Goal: Task Accomplishment & Management: Manage account settings

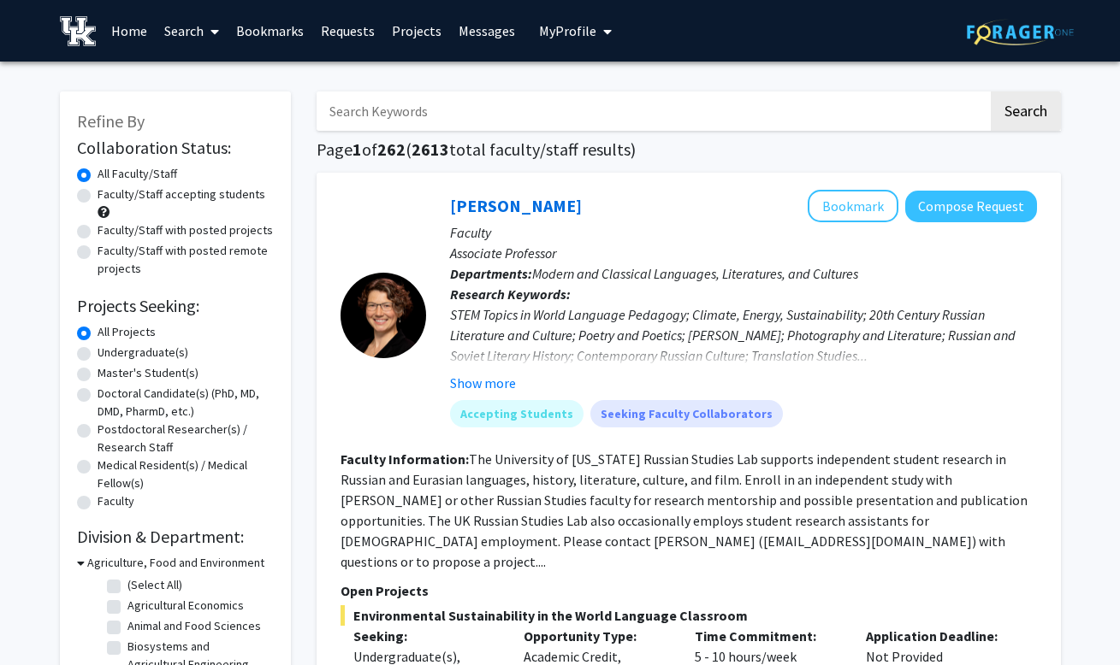
click at [571, 38] on span "My Profile" at bounding box center [567, 30] width 57 height 17
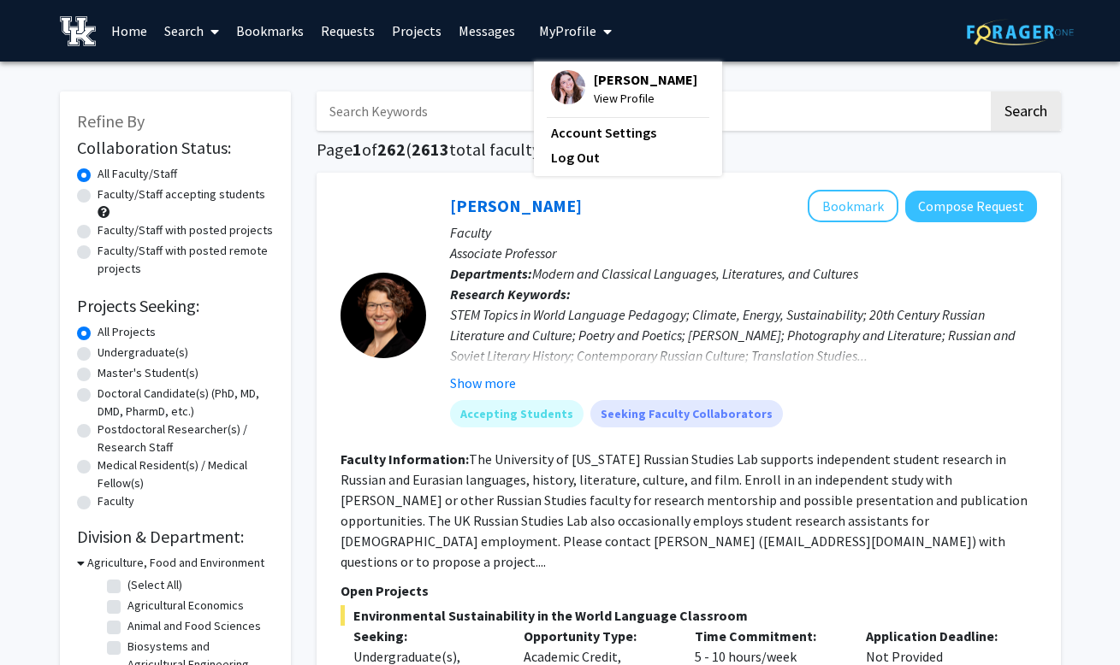
click at [625, 94] on span "View Profile" at bounding box center [645, 98] width 103 height 19
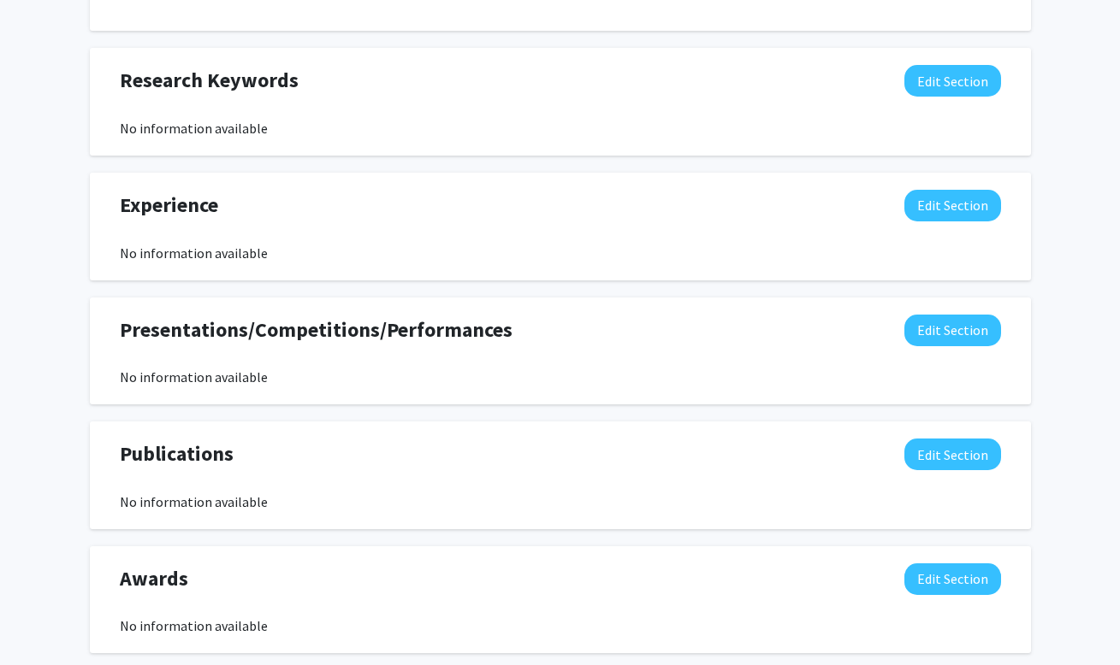
scroll to position [963, 0]
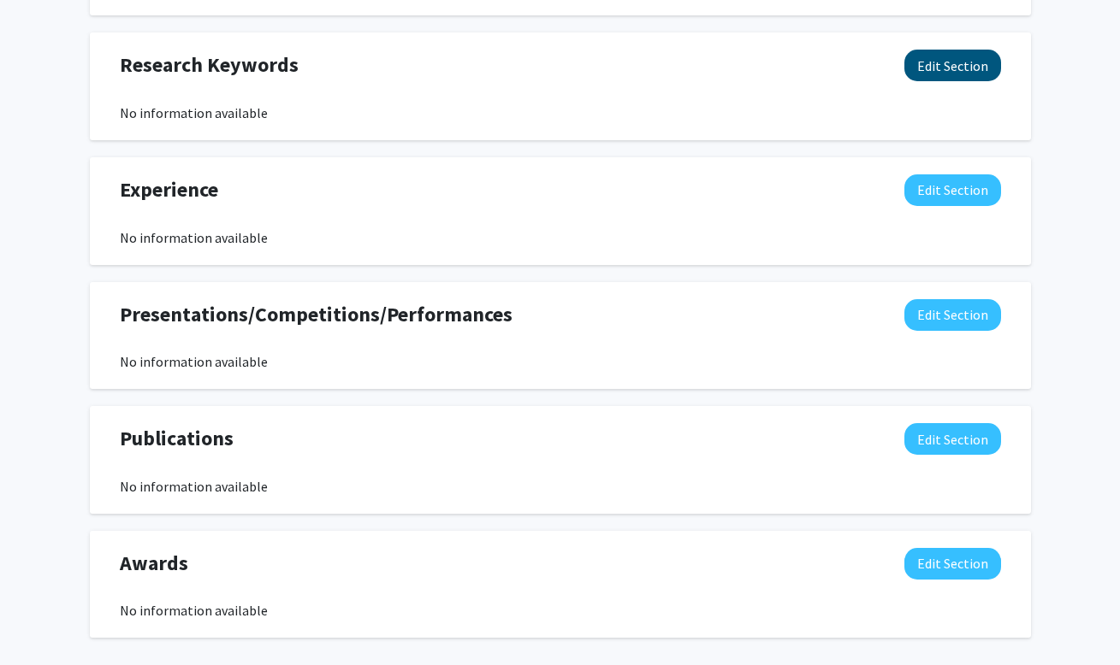
click at [931, 50] on button "Edit Section" at bounding box center [952, 66] width 97 height 32
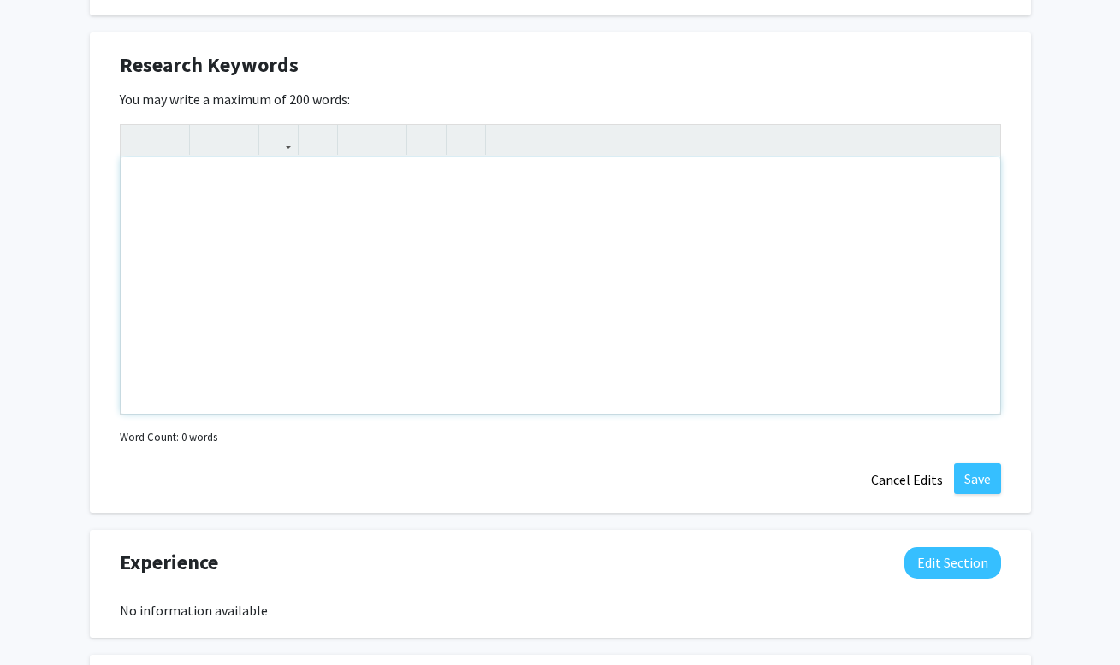
click at [510, 248] on div "Note to users with screen readers: Please deactivate our accessibility plugin f…" at bounding box center [560, 285] width 879 height 257
type textarea "medical, psychology, social, pediatric, neonatal"
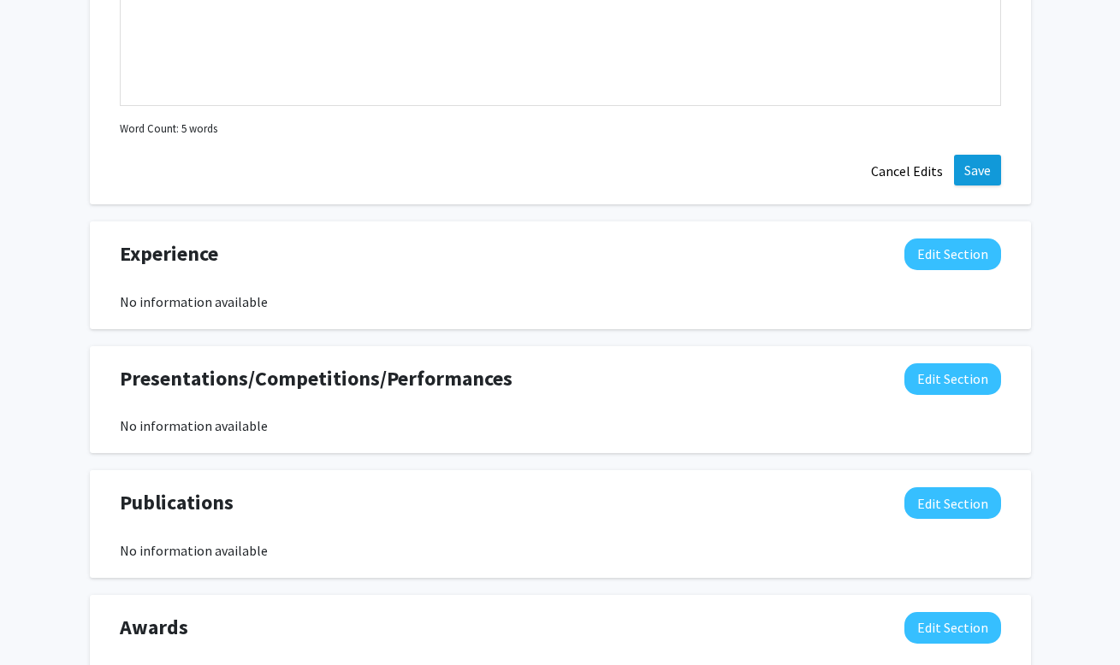
click at [967, 155] on button "Save" at bounding box center [977, 170] width 47 height 31
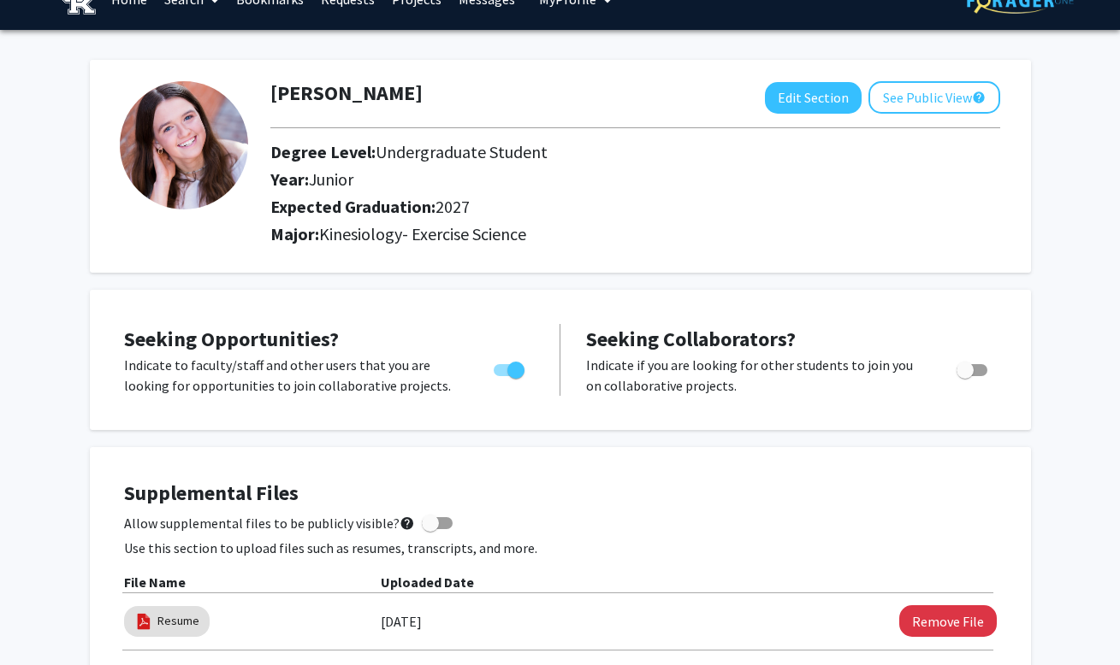
scroll to position [14, 0]
